Goal: Information Seeking & Learning: Find specific fact

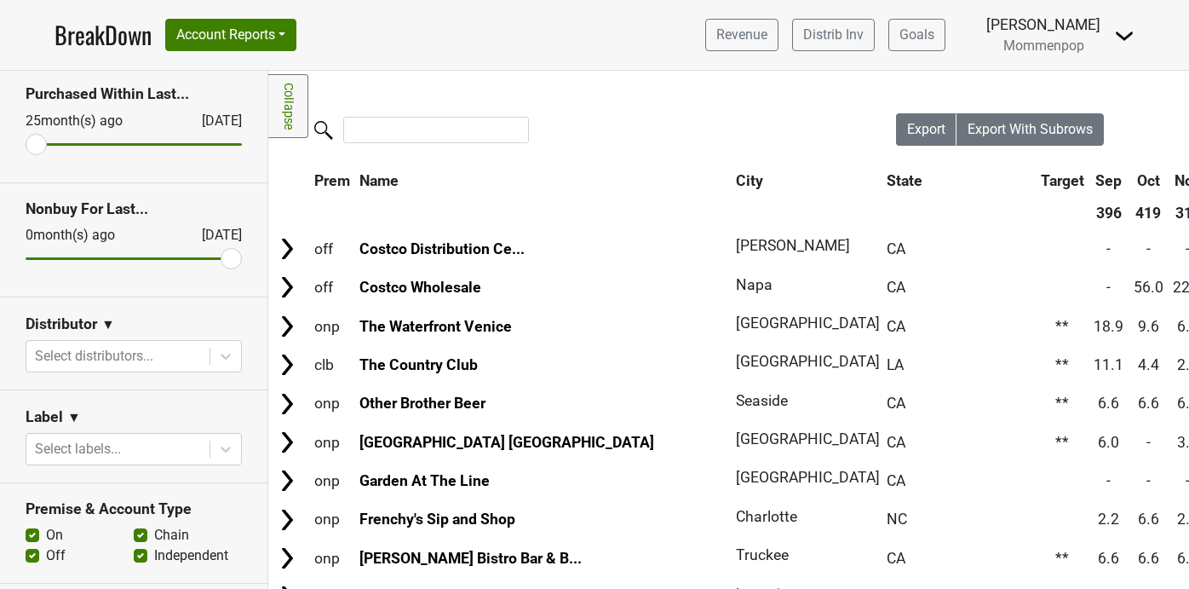
scroll to position [80, 0]
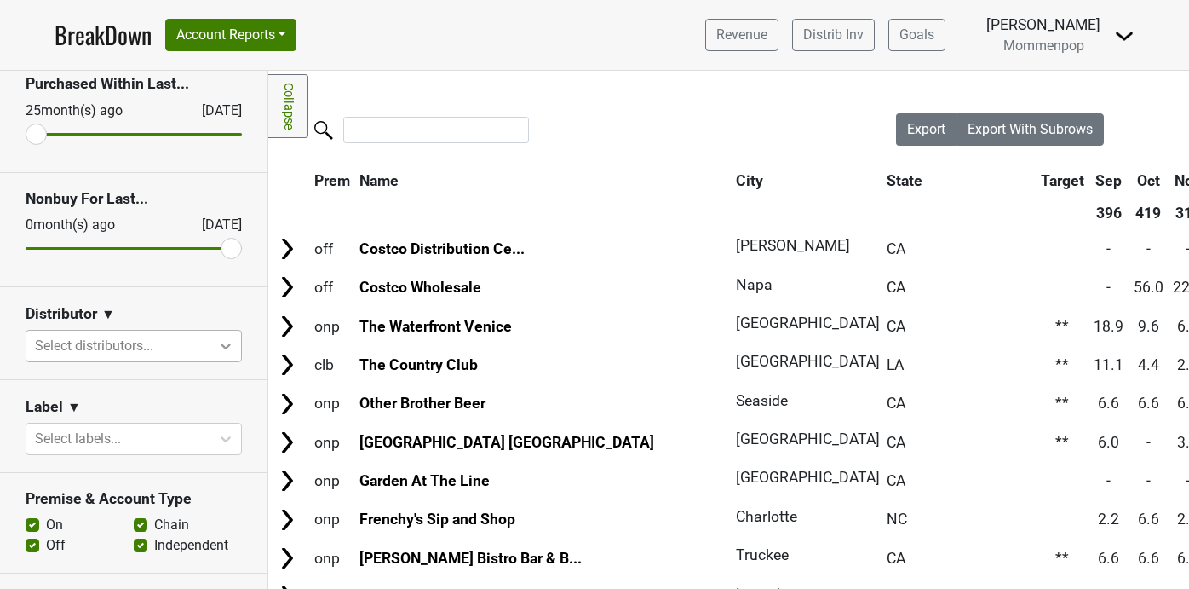
click at [231, 344] on icon at bounding box center [225, 345] width 17 height 17
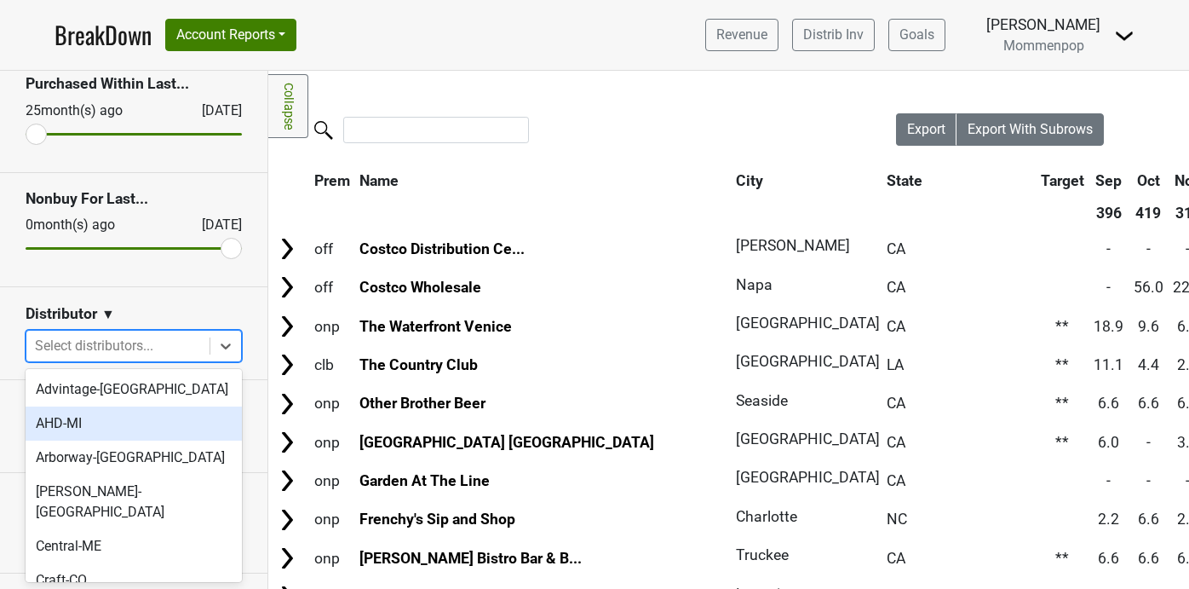
scroll to position [611, 0]
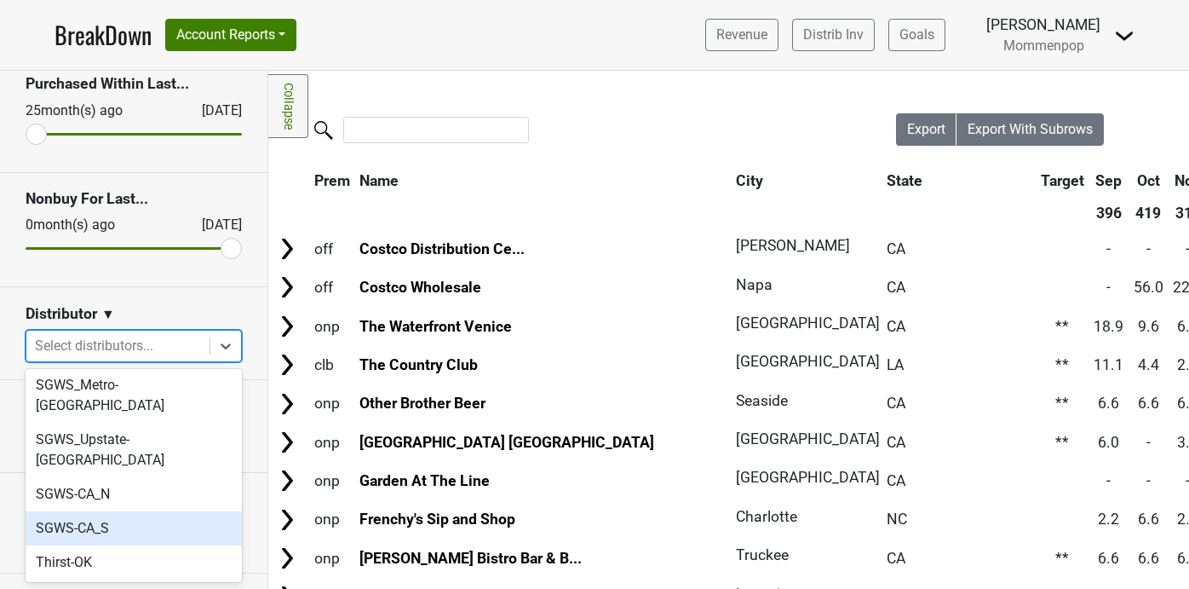
click at [145, 511] on div "SGWS-CA_S" at bounding box center [134, 528] width 216 height 34
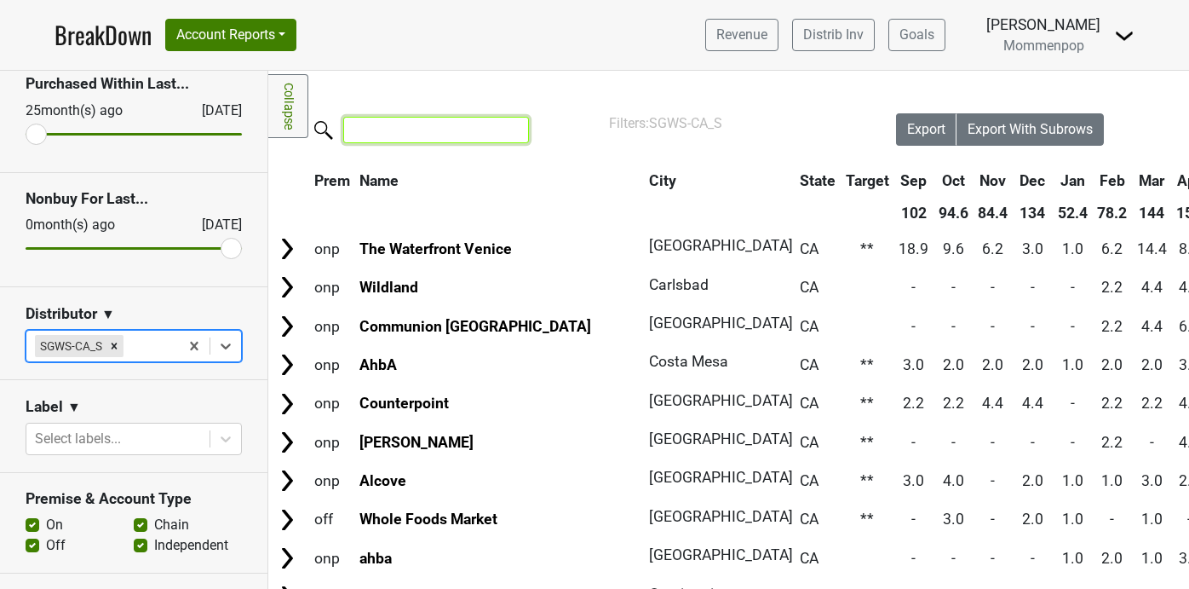
click at [409, 130] on input "search" at bounding box center [436, 130] width 186 height 26
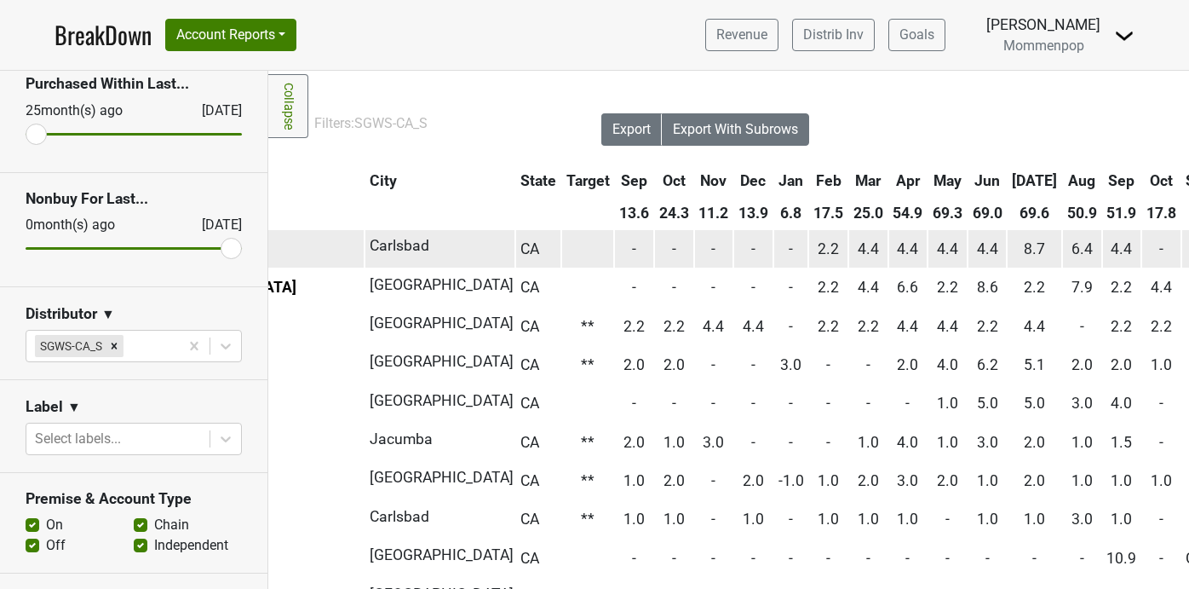
scroll to position [0, 297]
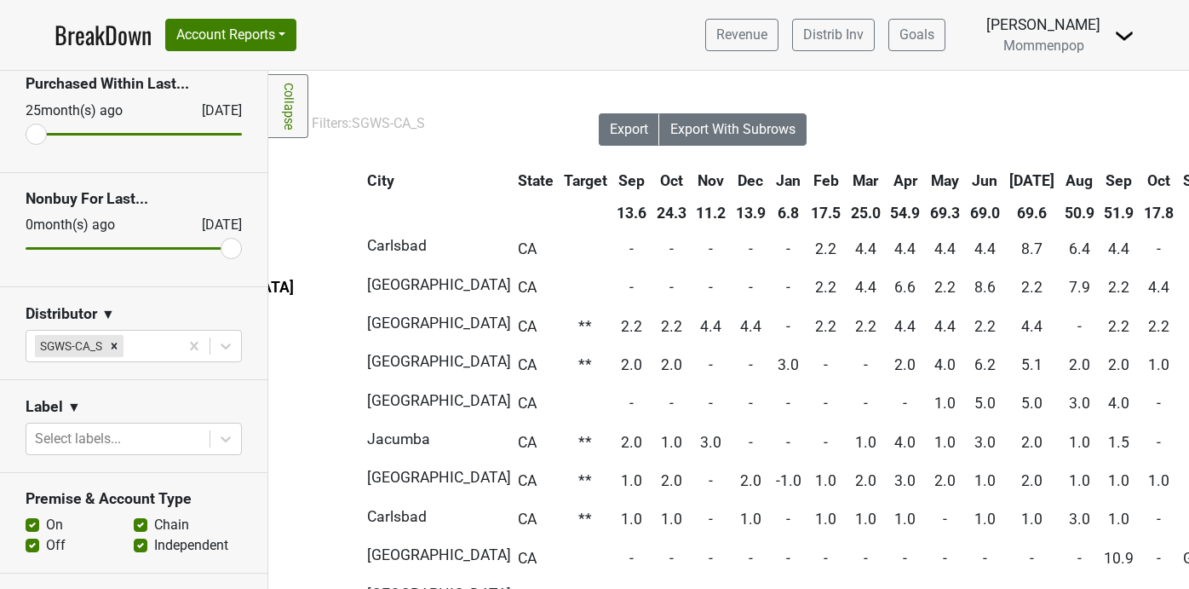
type input "san diego"
click at [1100, 178] on th "Sep" at bounding box center [1119, 180] width 38 height 31
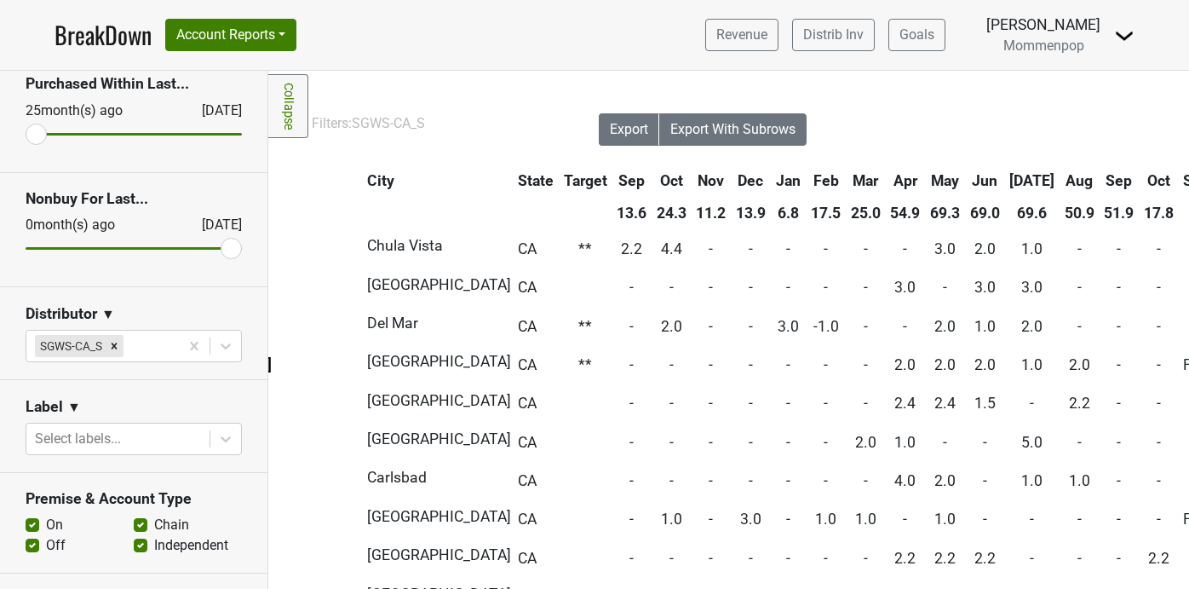
click at [1100, 178] on th "Sep" at bounding box center [1119, 180] width 38 height 31
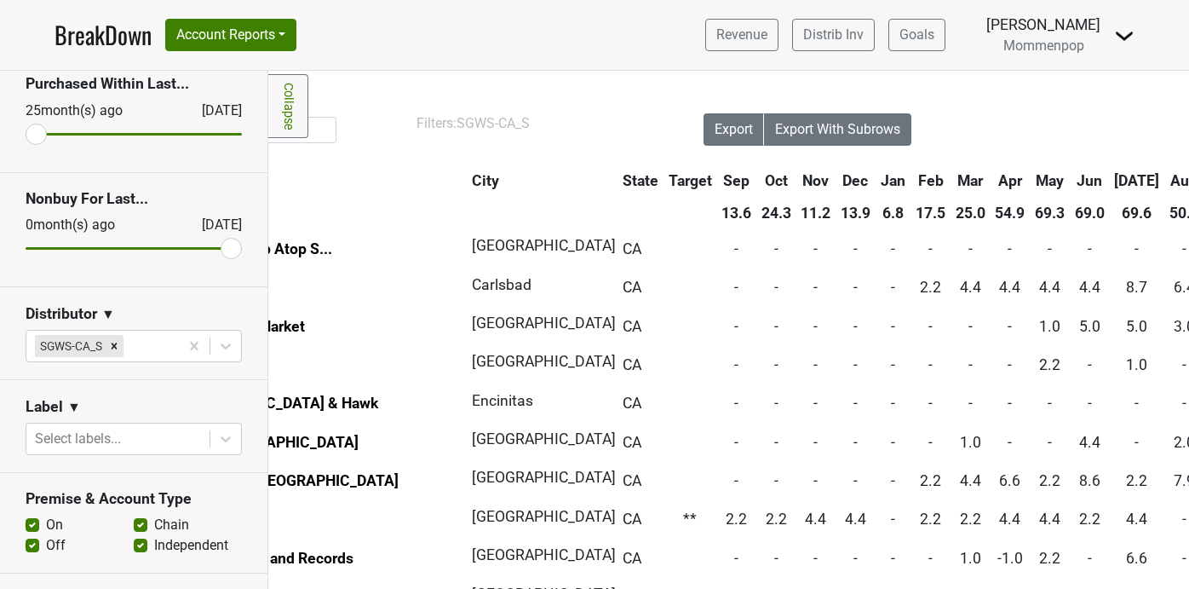
scroll to position [0, 452]
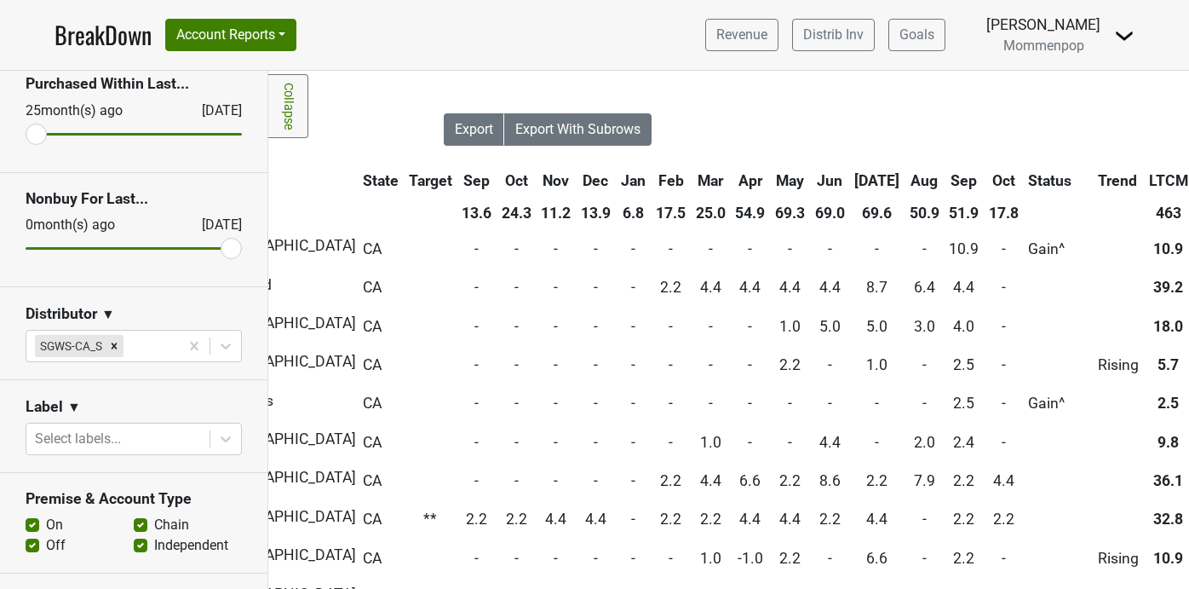
click at [985, 175] on th "Oct" at bounding box center [1004, 180] width 38 height 31
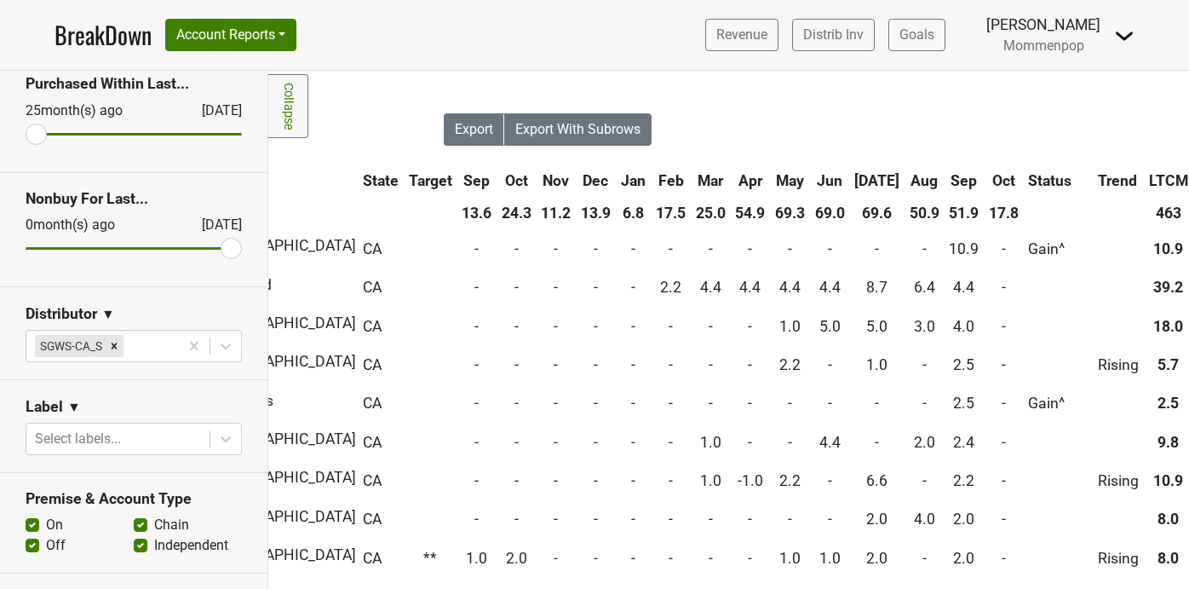
click at [985, 175] on th "Oct" at bounding box center [1004, 180] width 38 height 31
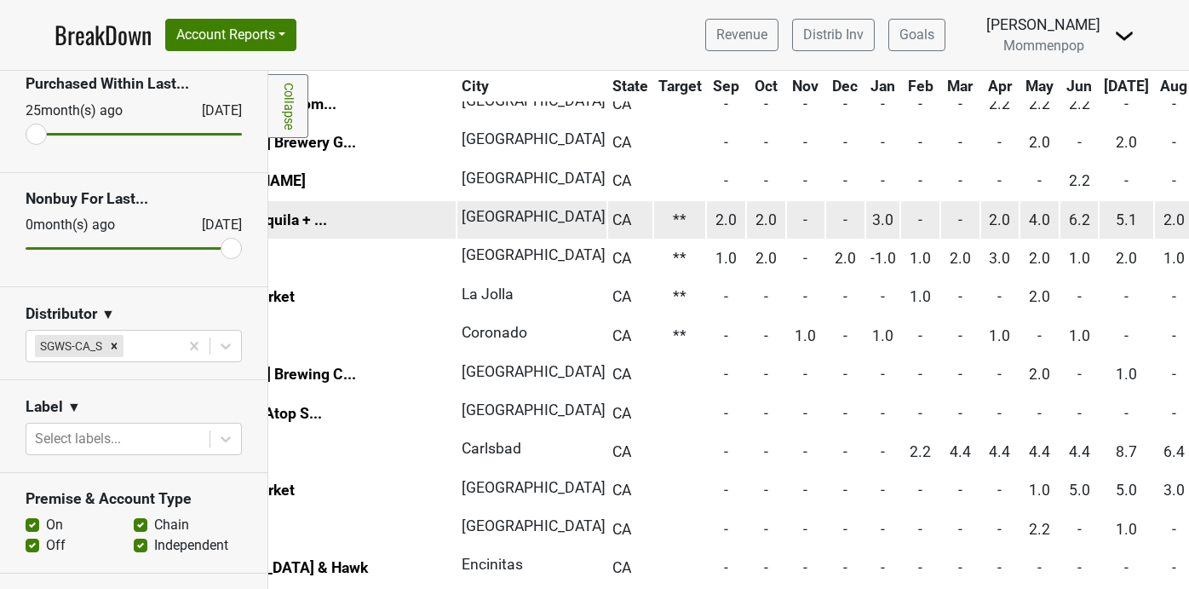
scroll to position [222, 275]
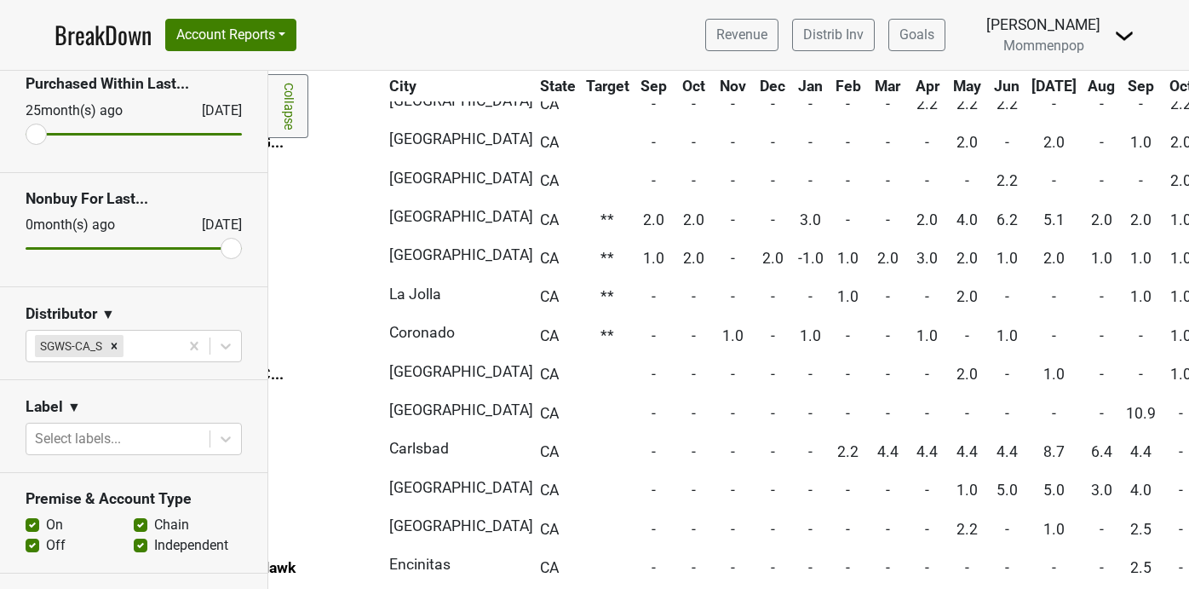
click at [1082, 88] on th "Aug" at bounding box center [1101, 86] width 38 height 31
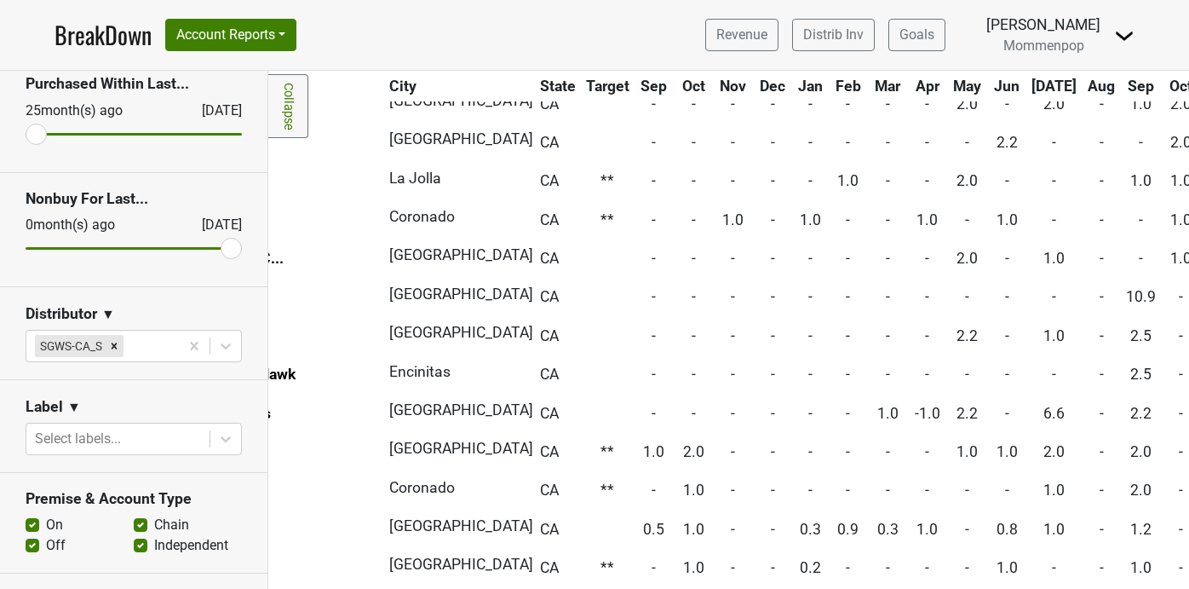
click at [1082, 88] on th "Aug" at bounding box center [1101, 86] width 38 height 31
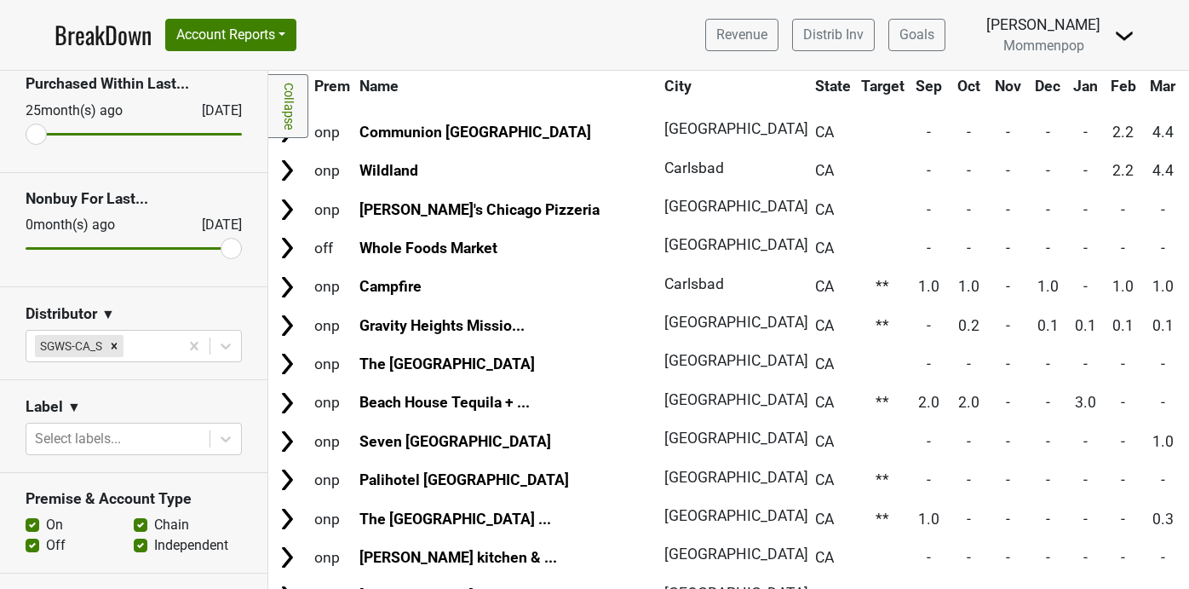
scroll to position [0, 0]
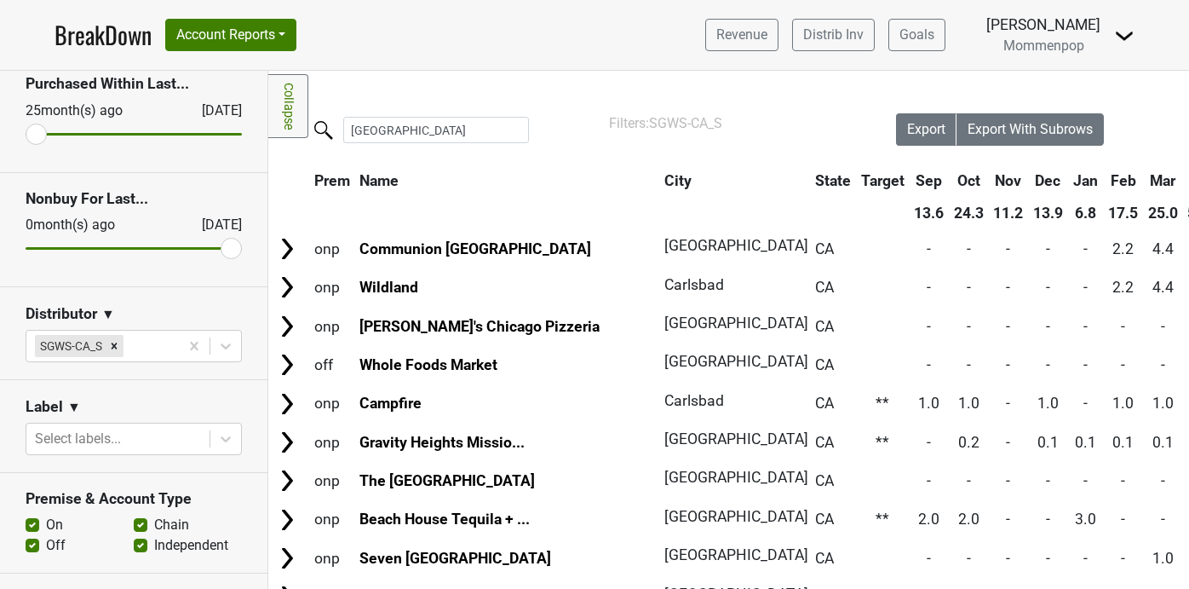
click at [124, 37] on link "BreakDown" at bounding box center [103, 35] width 97 height 36
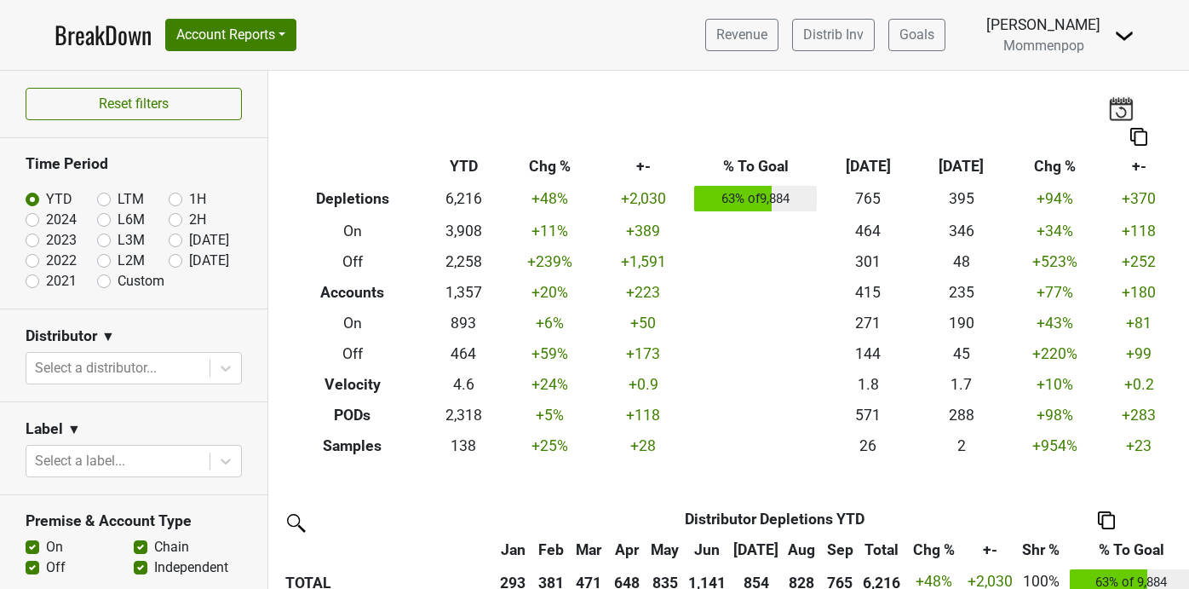
click at [1117, 112] on img at bounding box center [1121, 108] width 26 height 24
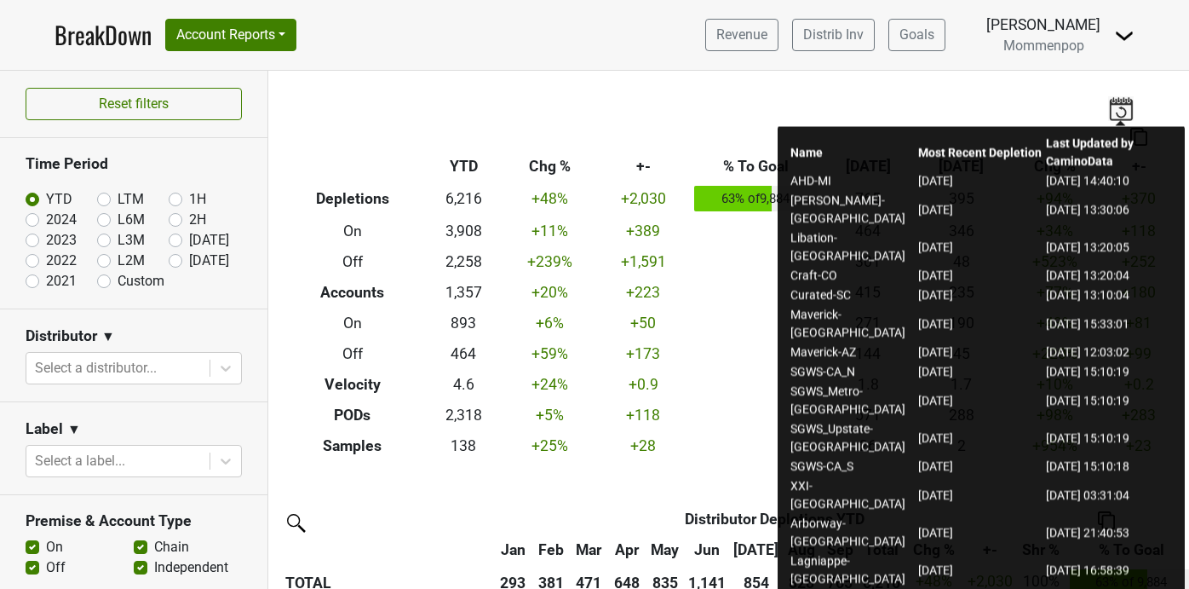
click at [1131, 113] on img at bounding box center [1121, 108] width 26 height 24
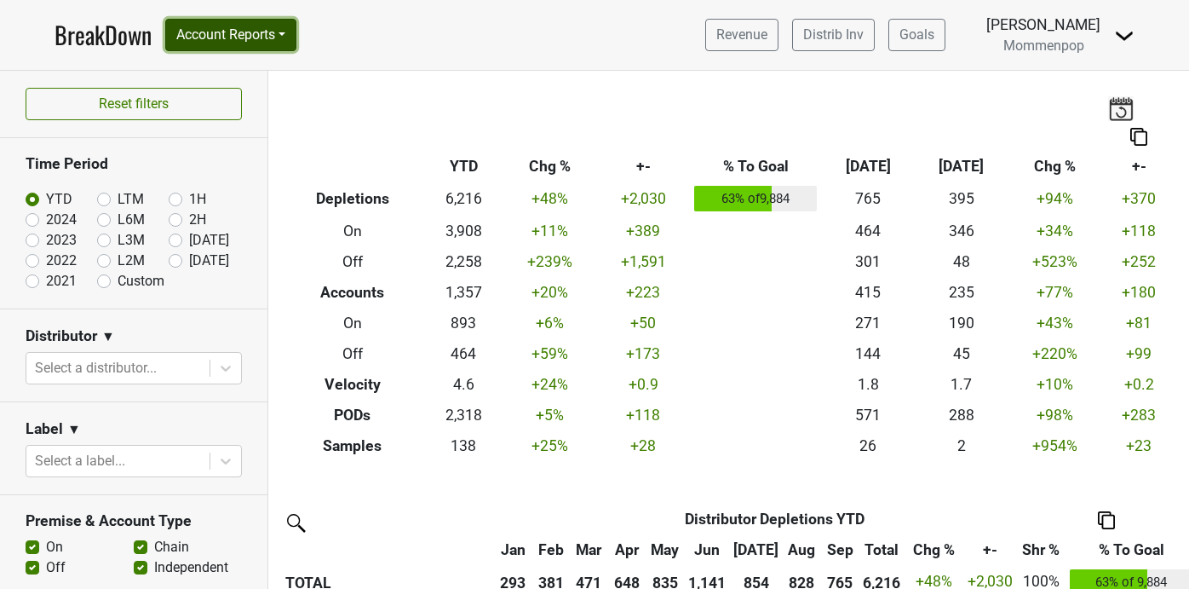
click at [190, 37] on button "Account Reports" at bounding box center [230, 35] width 131 height 32
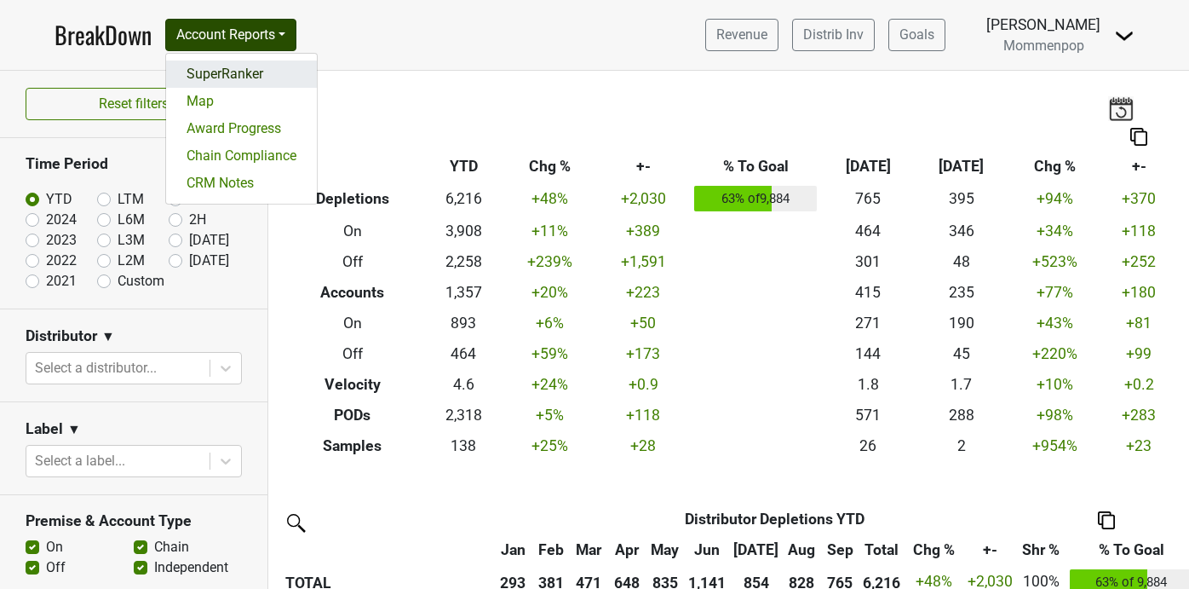
click at [205, 68] on link "SuperRanker" at bounding box center [241, 73] width 151 height 27
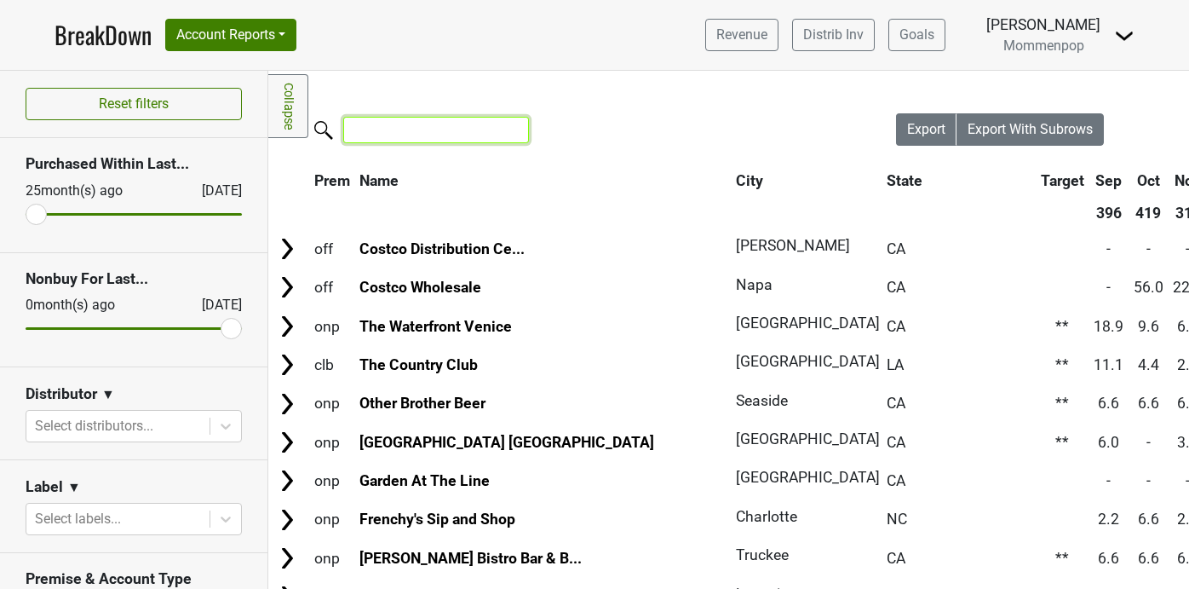
click at [397, 131] on input "search" at bounding box center [436, 130] width 186 height 26
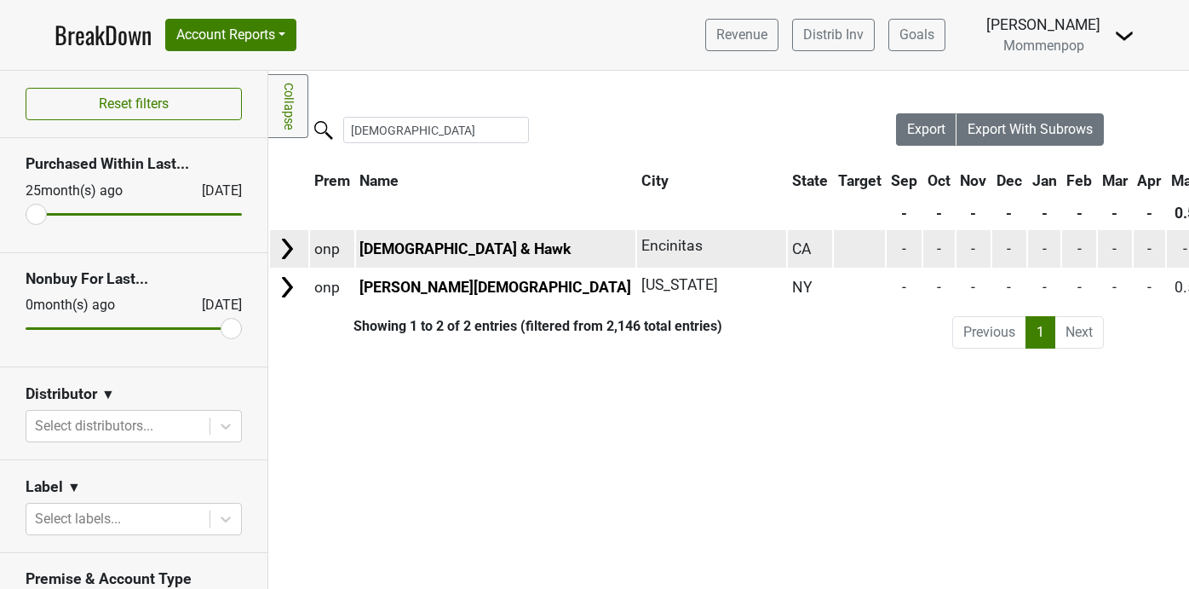
click at [407, 238] on td "Chick & Hawk" at bounding box center [496, 248] width 280 height 37
click at [415, 252] on link "Chick & Hawk" at bounding box center [464, 248] width 211 height 17
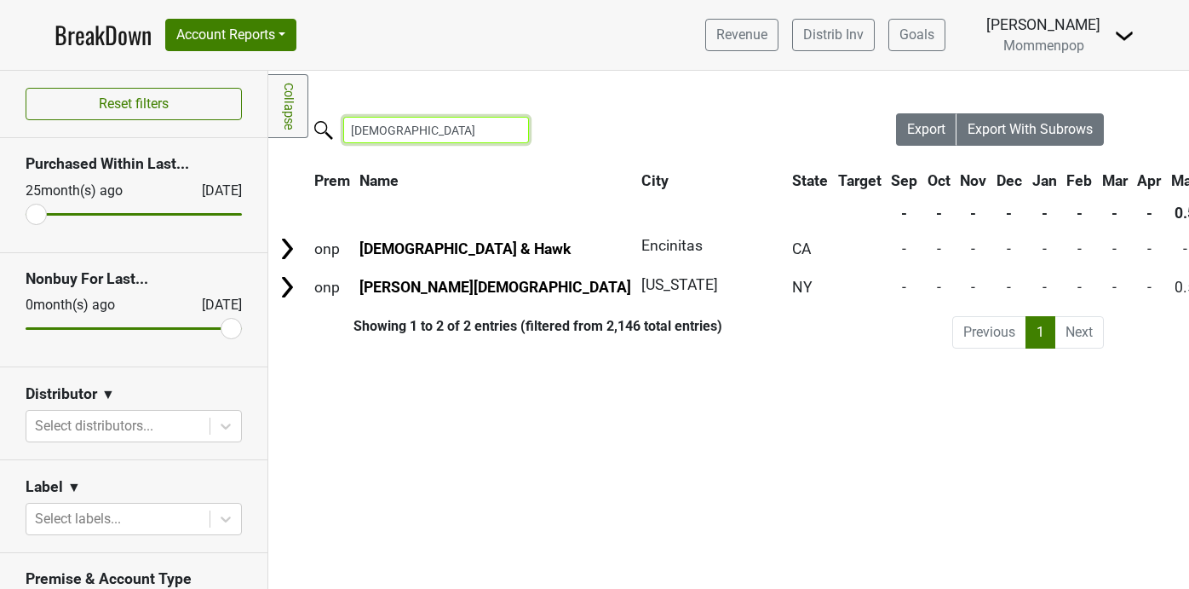
click at [386, 135] on input "chick" at bounding box center [436, 130] width 186 height 26
type input "a"
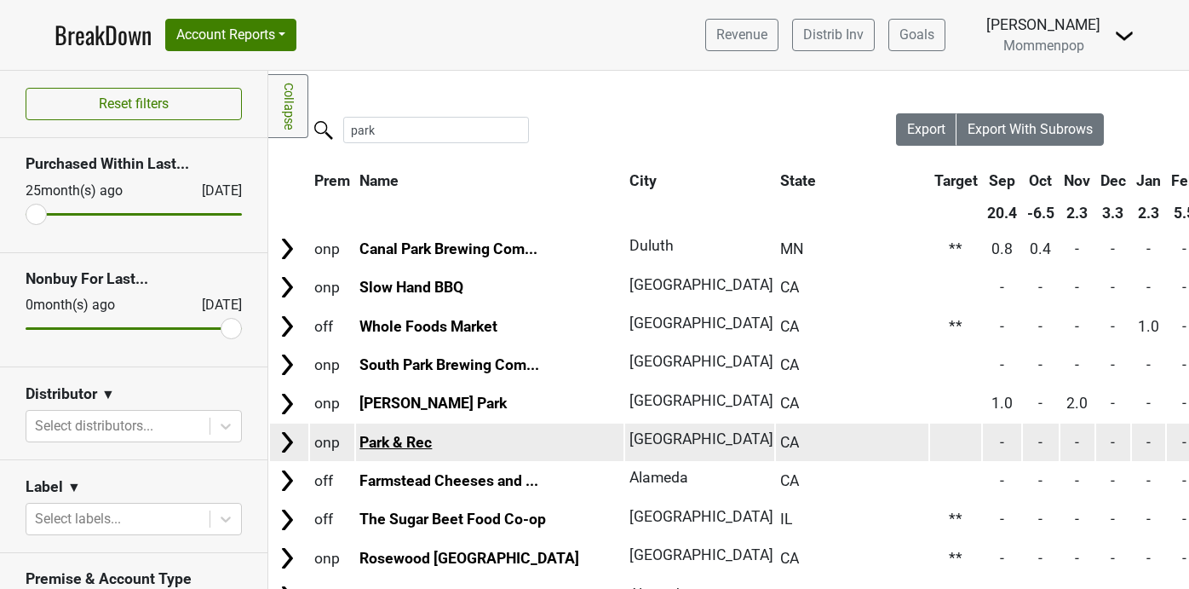
click at [392, 437] on link "Park & Rec" at bounding box center [395, 442] width 72 height 17
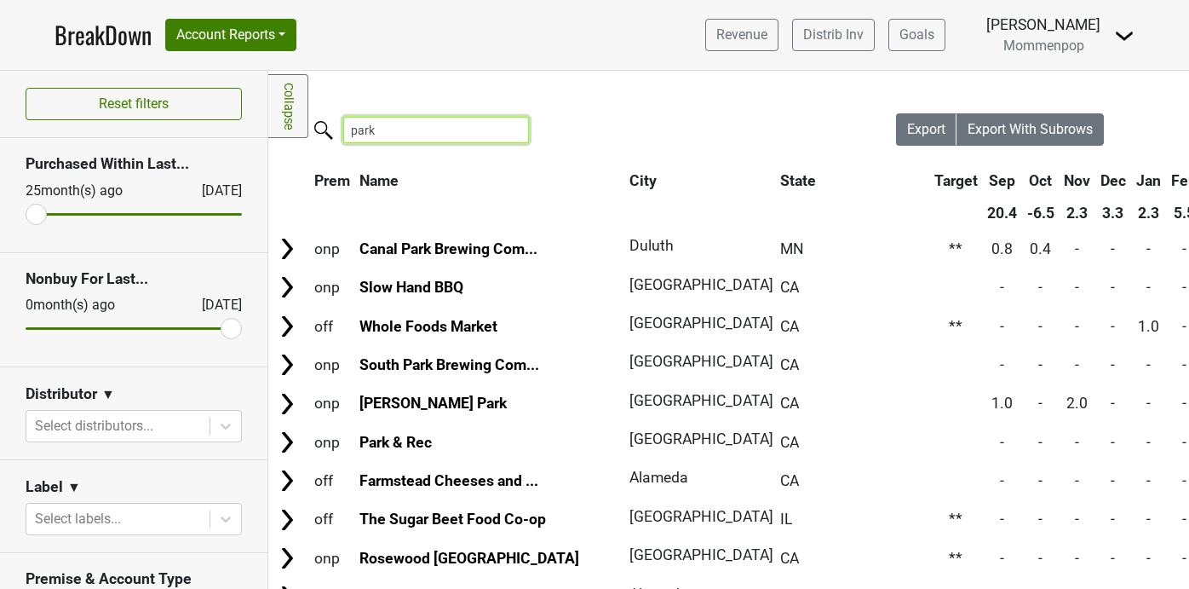
click at [393, 123] on input "park" at bounding box center [436, 130] width 186 height 26
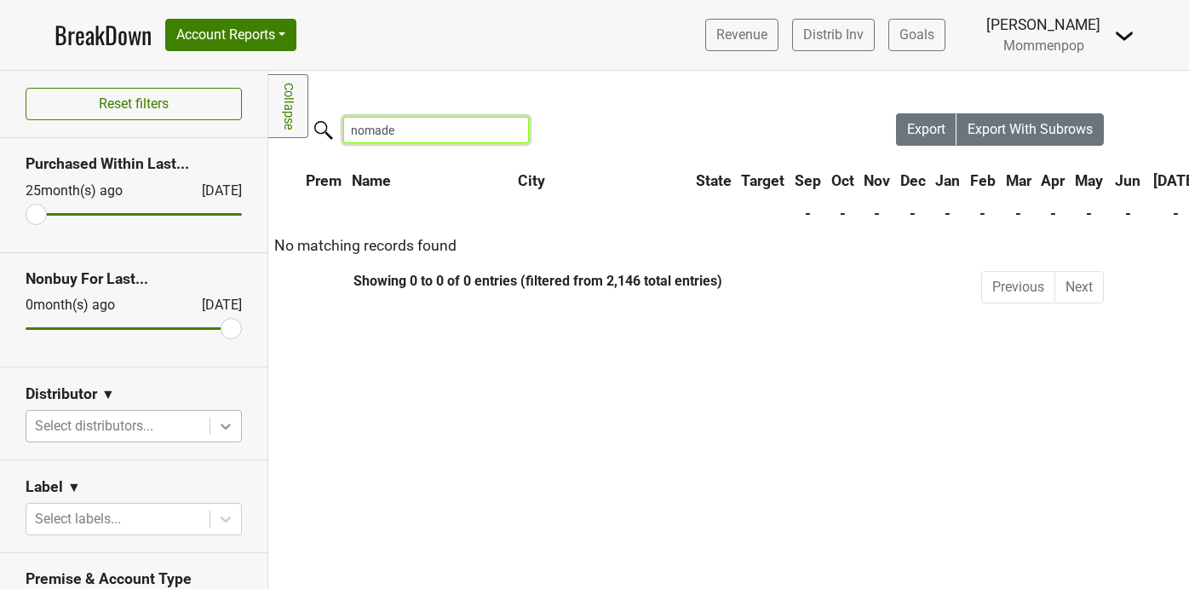
type input "nomade"
click at [223, 423] on icon at bounding box center [225, 425] width 17 height 17
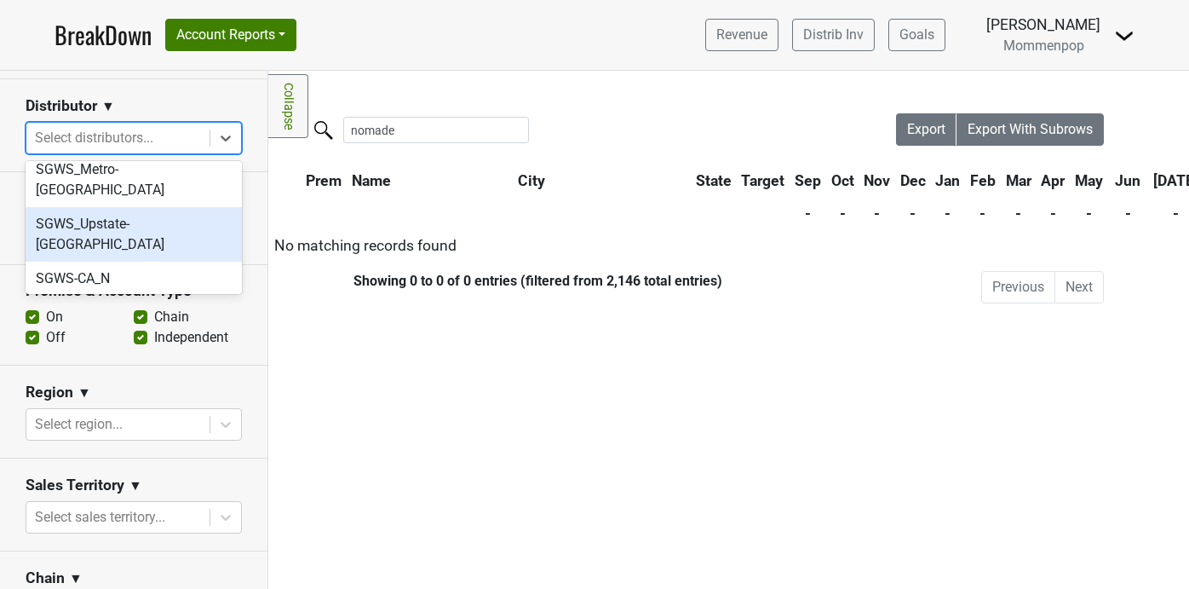
scroll to position [594, 0]
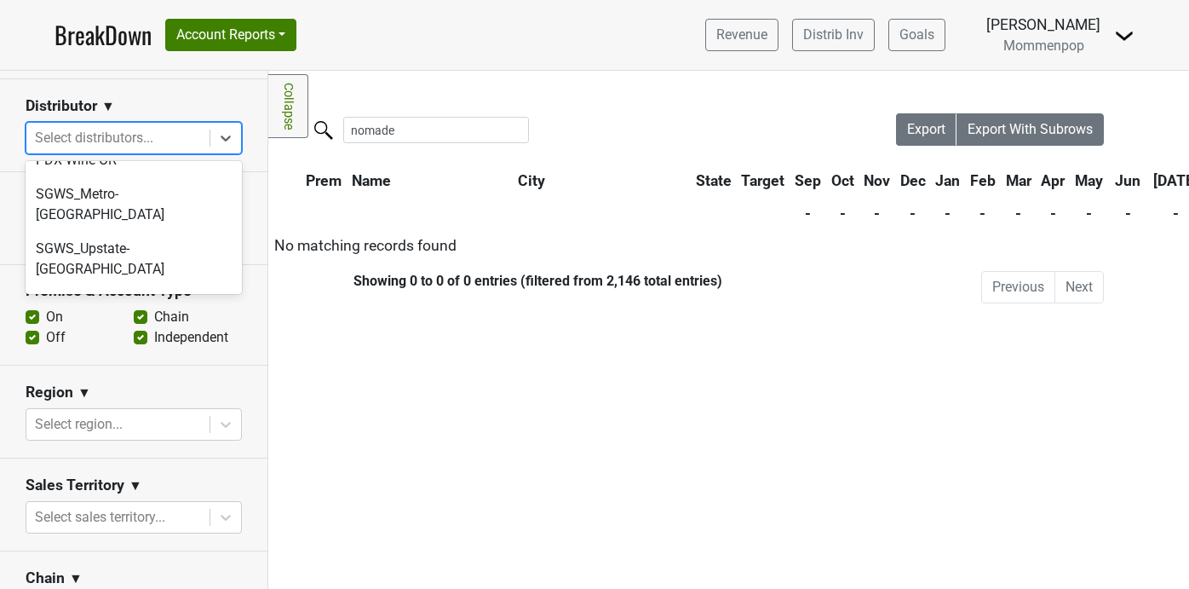
click at [127, 320] on div "SGWS-CA_S" at bounding box center [134, 337] width 216 height 34
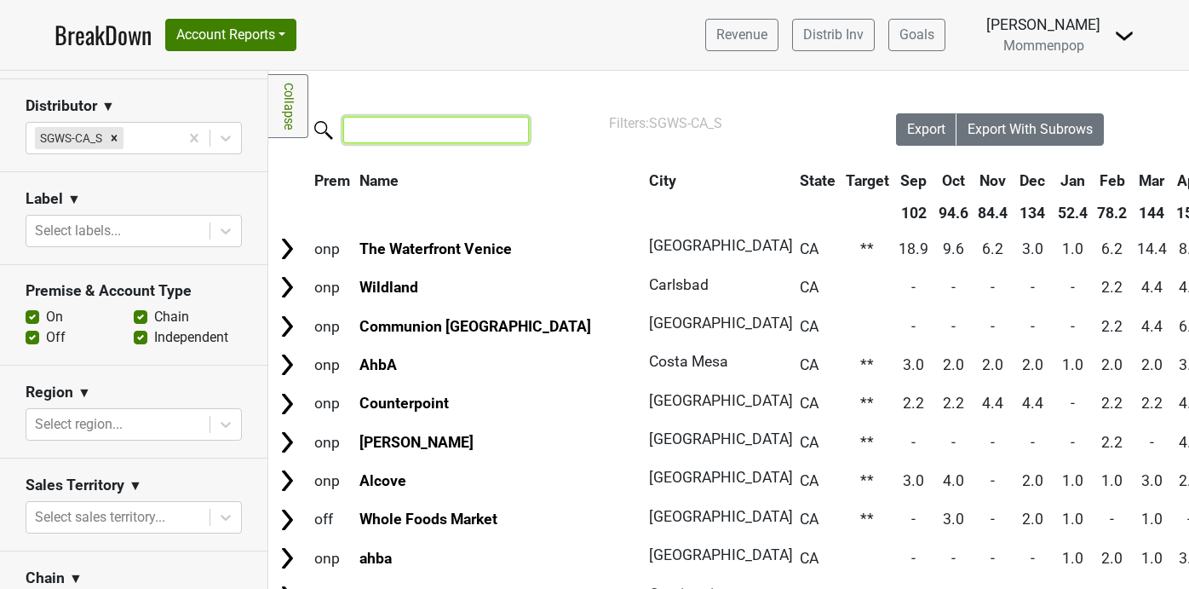
click at [384, 127] on input "search" at bounding box center [436, 130] width 186 height 26
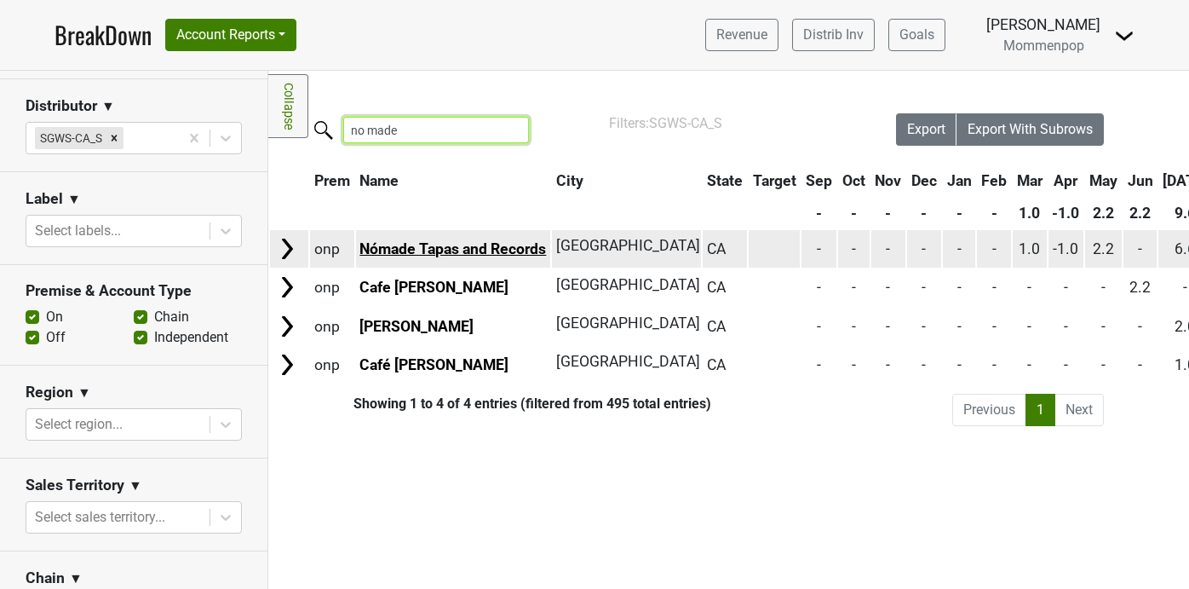
type input "no made"
click at [400, 247] on link "Nómade Tapas and Records" at bounding box center [452, 248] width 187 height 17
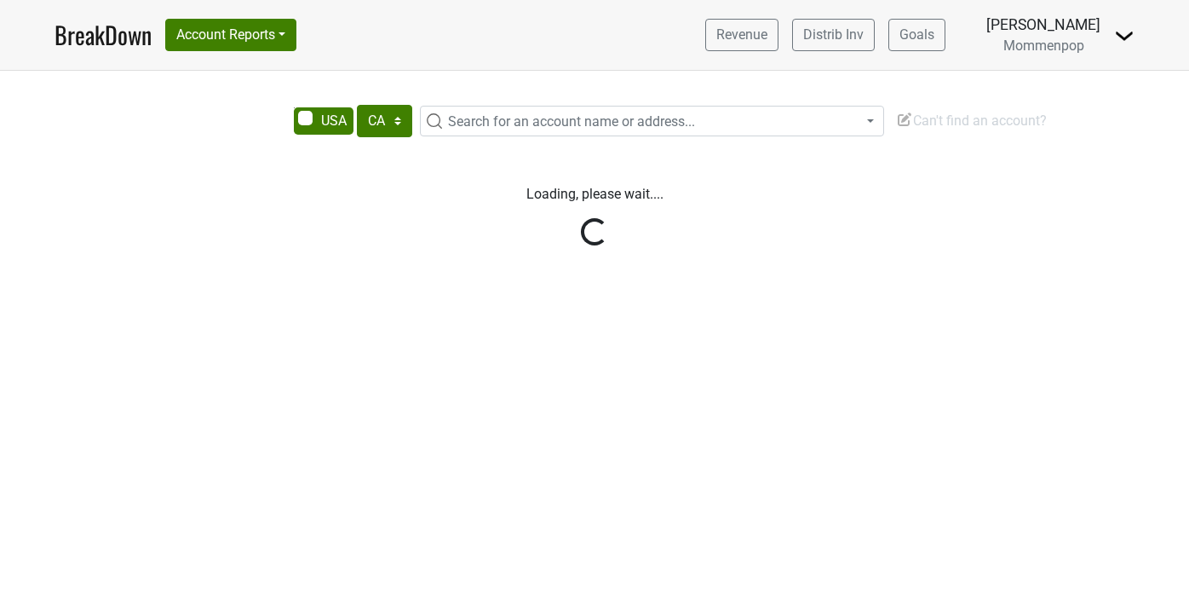
select select "CA"
